Goal: Task Accomplishment & Management: Complete application form

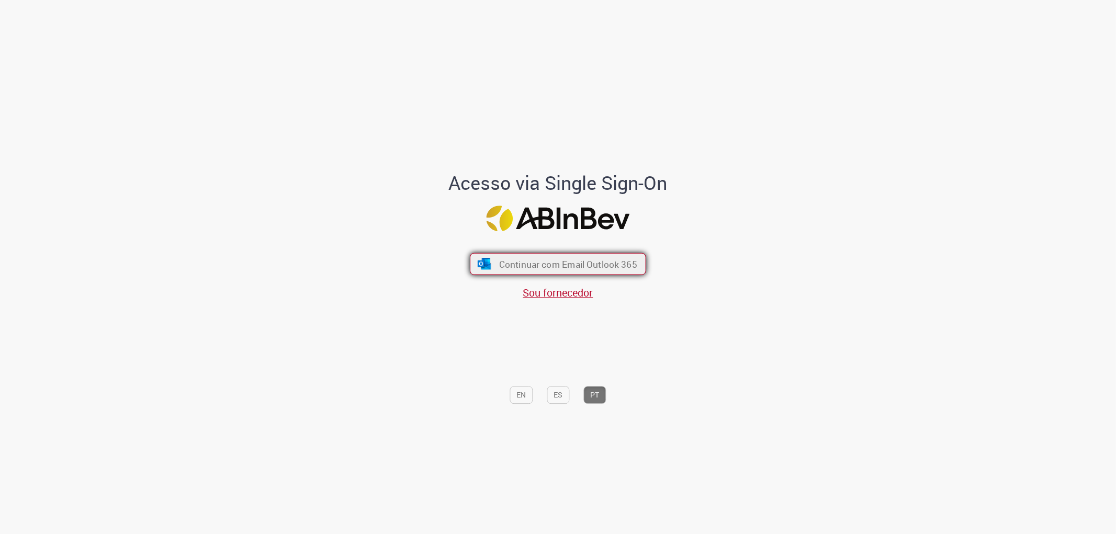
click at [541, 262] on span "Continuar com Email Outlook 365" at bounding box center [568, 264] width 138 height 12
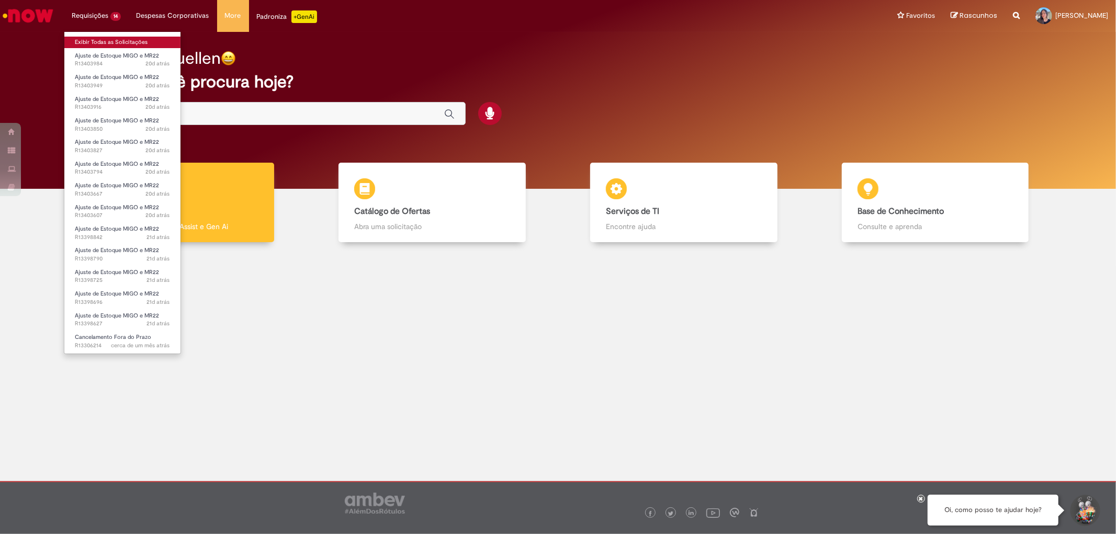
click at [116, 43] on link "Exibir Todas as Solicitações" at bounding box center [122, 43] width 116 height 12
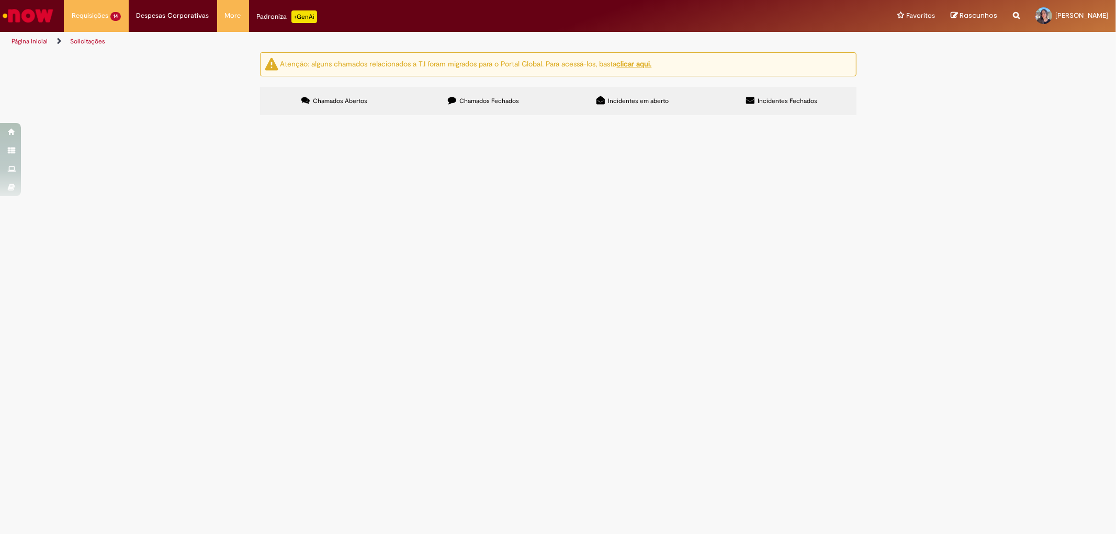
scroll to position [65, 0]
click at [0, 0] on span "NF 410872-1 Boa tarde! Favor estornar o saldo completo da NF cancelada. Nota fo…" at bounding box center [0, 0] width 0 height 0
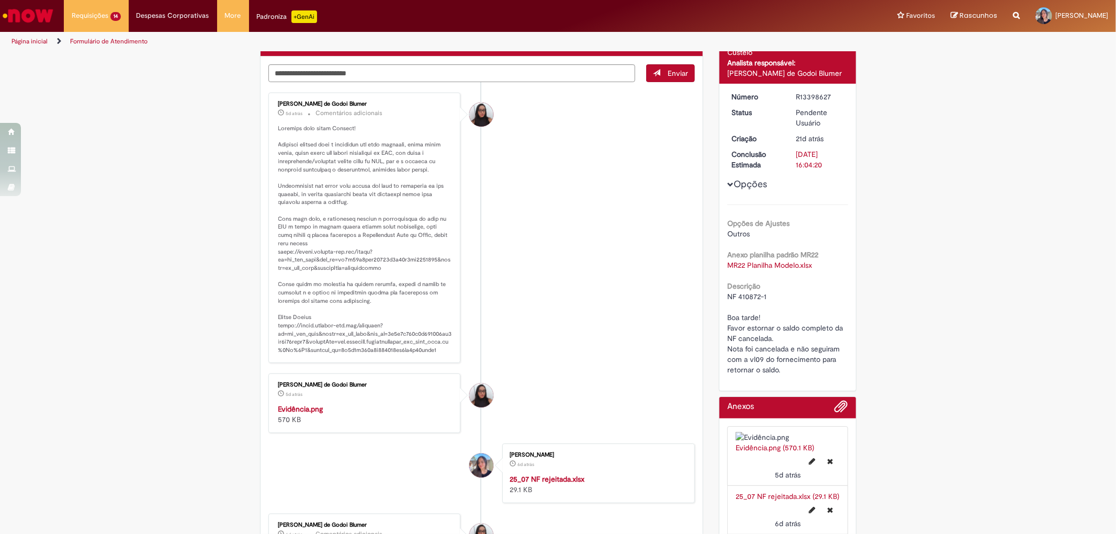
scroll to position [85, 0]
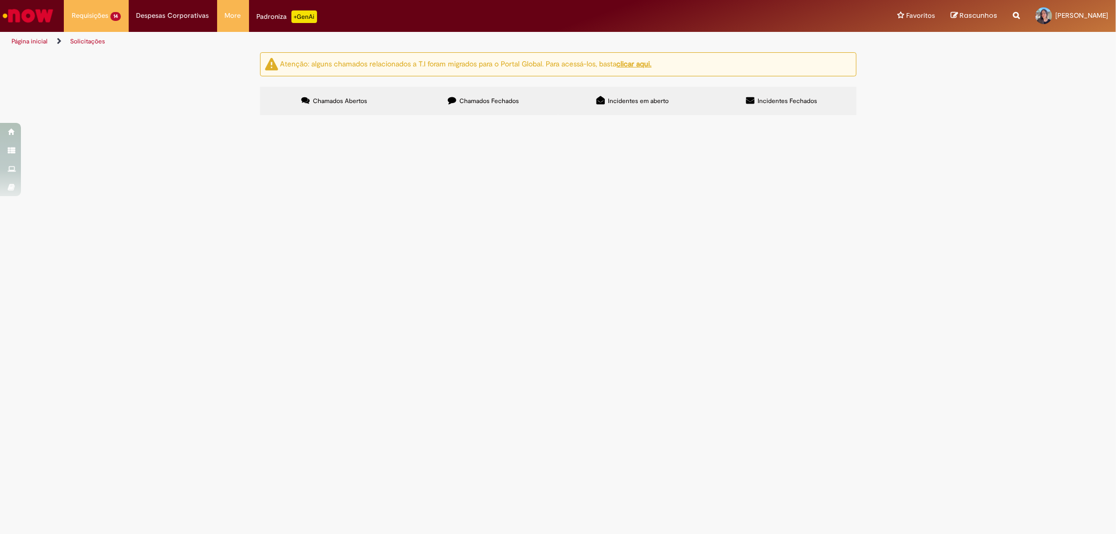
scroll to position [65, 0]
click at [0, 0] on span "NF 383617-1 Boa tarde, Favor cancelar e estornar o saldo da NF." at bounding box center [0, 0] width 0 height 0
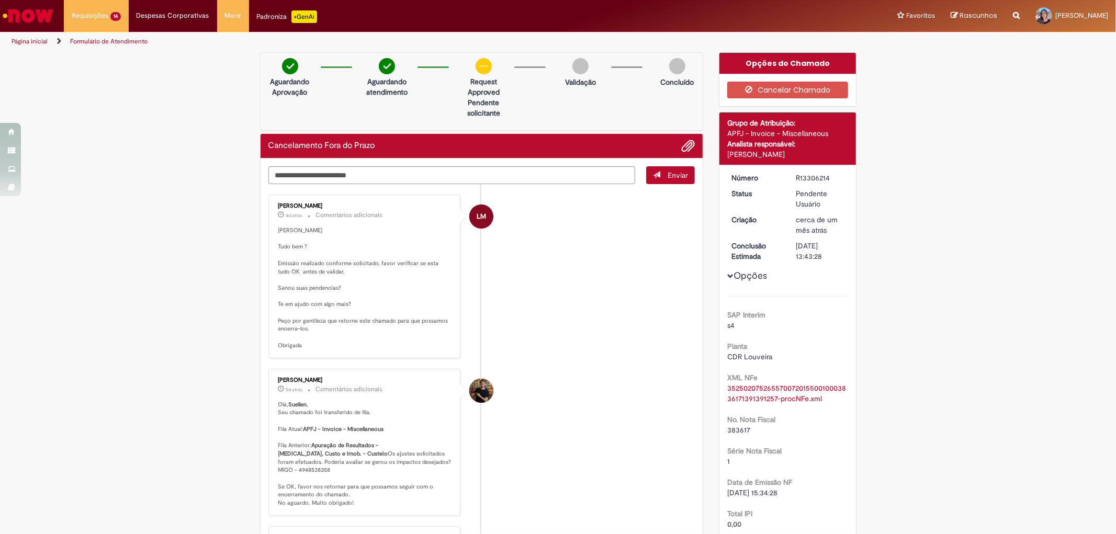
click at [812, 178] on div "R13306214" at bounding box center [820, 178] width 49 height 10
copy div "R13306214"
click at [741, 425] on span "383617" at bounding box center [738, 429] width 23 height 9
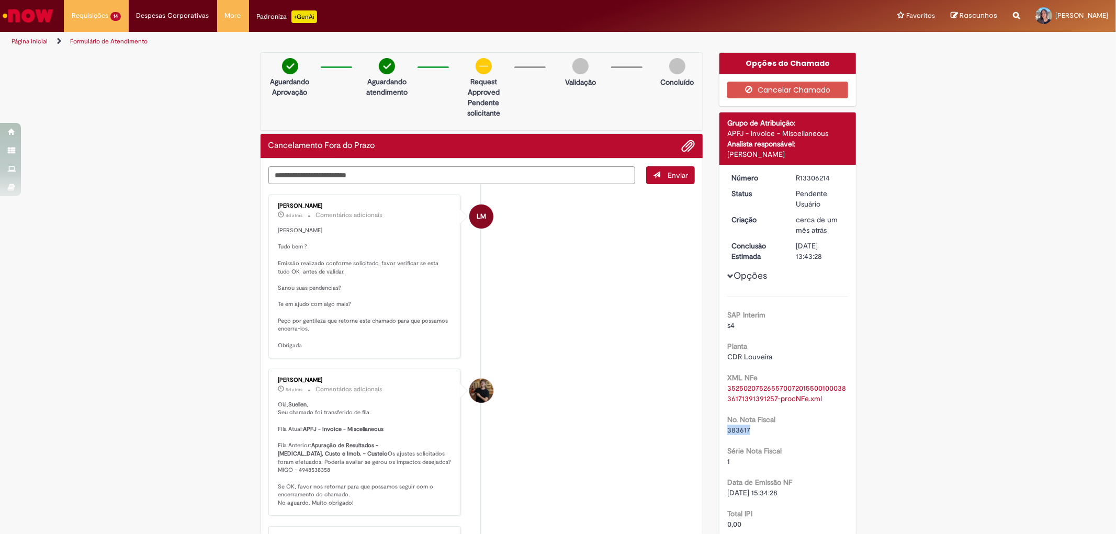
click at [741, 425] on span "383617" at bounding box center [738, 429] width 23 height 9
copy span "383617"
click at [384, 173] on textarea "Digite sua mensagem aqui..." at bounding box center [451, 175] width 367 height 18
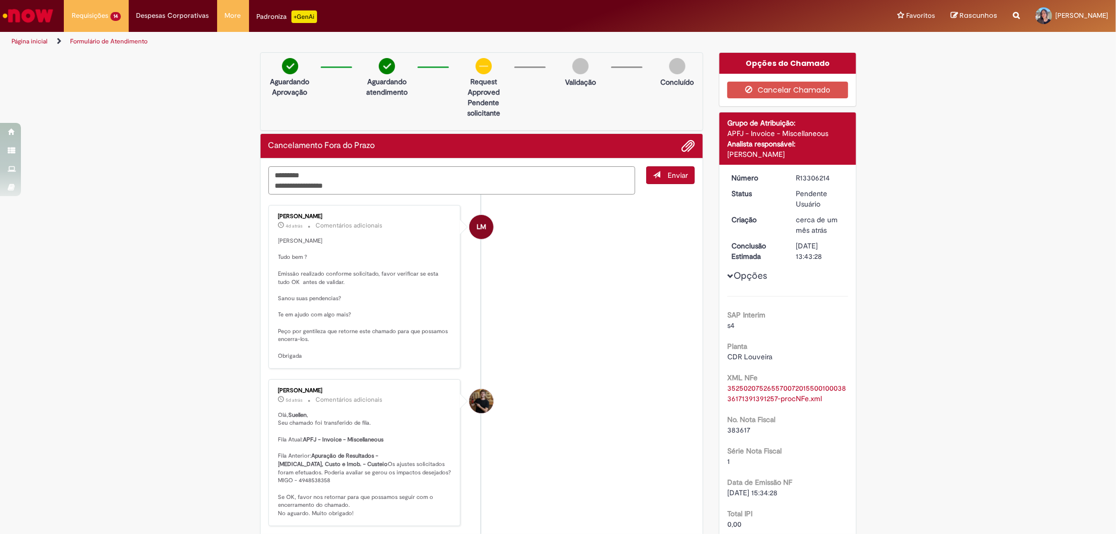
type textarea "**********"
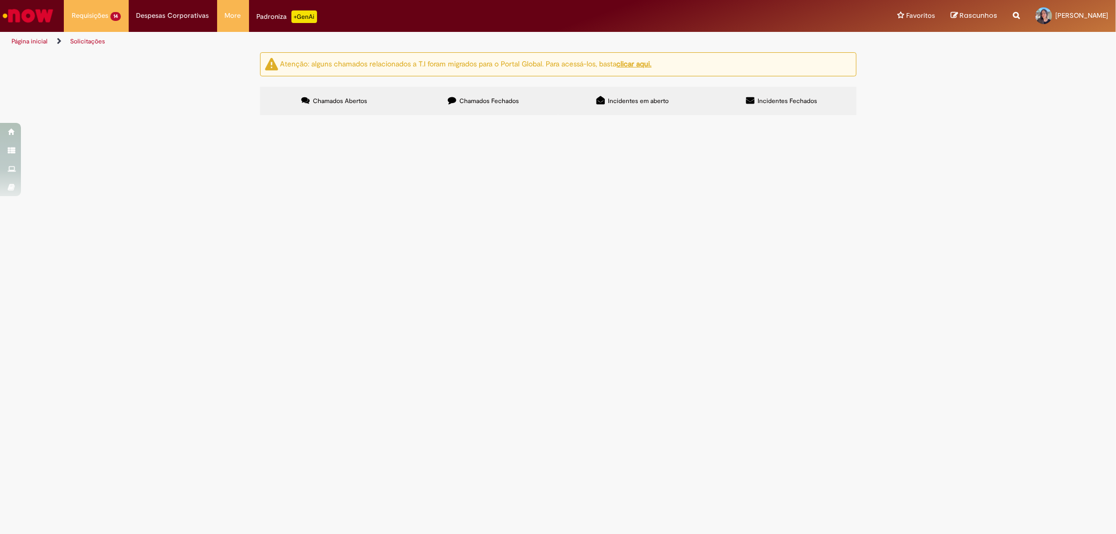
scroll to position [58, 0]
click at [18, 16] on img "Ir para a Homepage" at bounding box center [28, 15] width 54 height 21
